Goal: Transaction & Acquisition: Purchase product/service

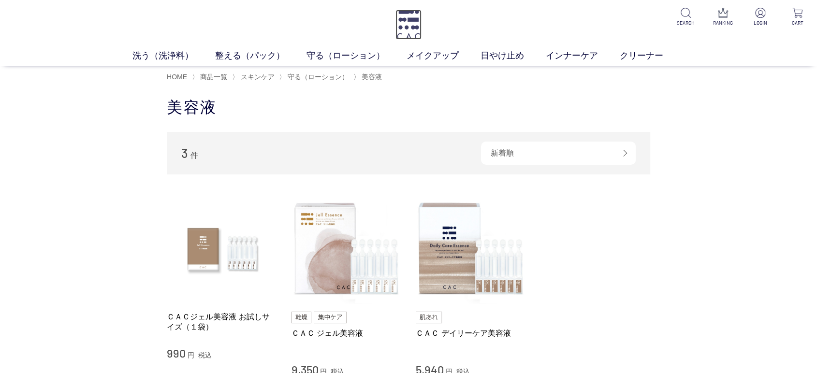
click at [417, 21] on img at bounding box center [408, 25] width 26 height 30
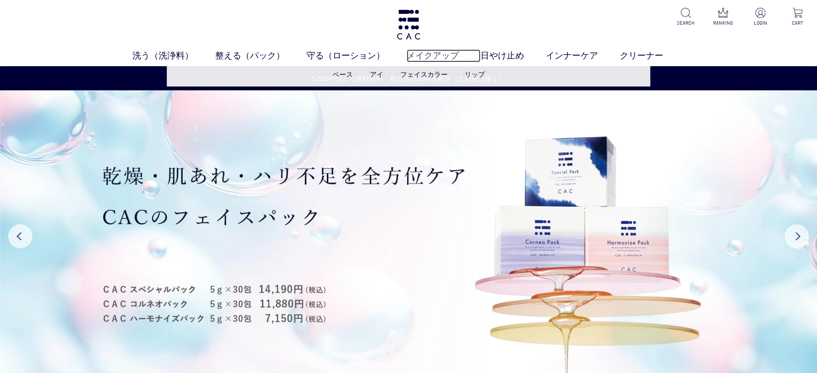
click at [446, 57] on link "メイクアップ" at bounding box center [443, 55] width 74 height 13
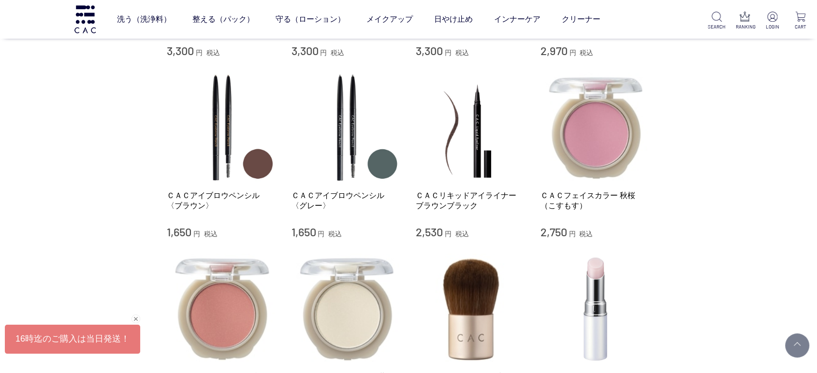
scroll to position [859, 0]
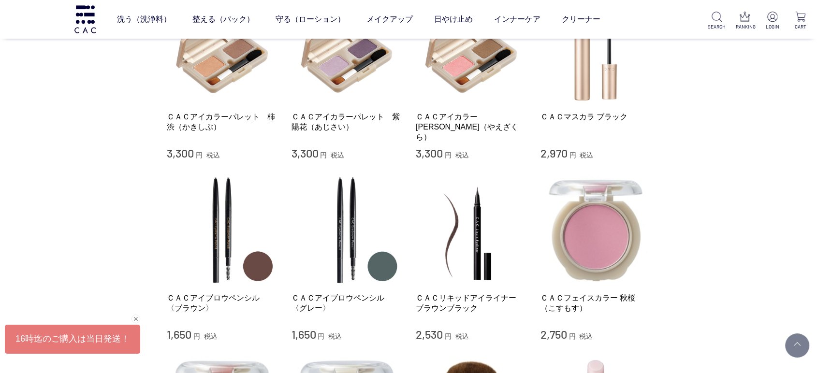
scroll to position [751, 0]
